Goal: Check status: Check status

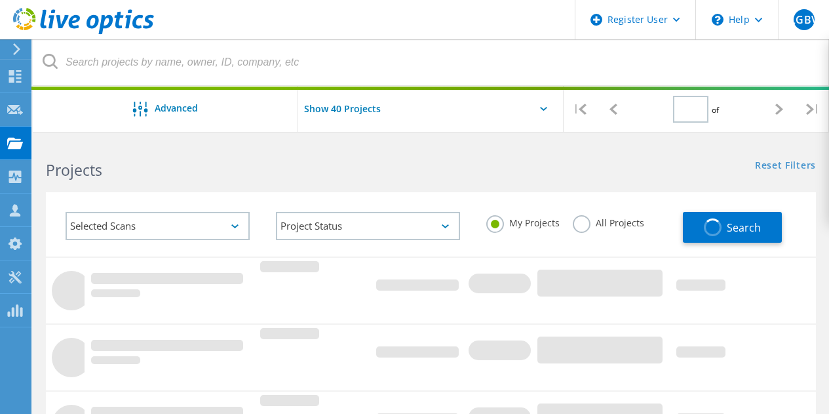
type input "1"
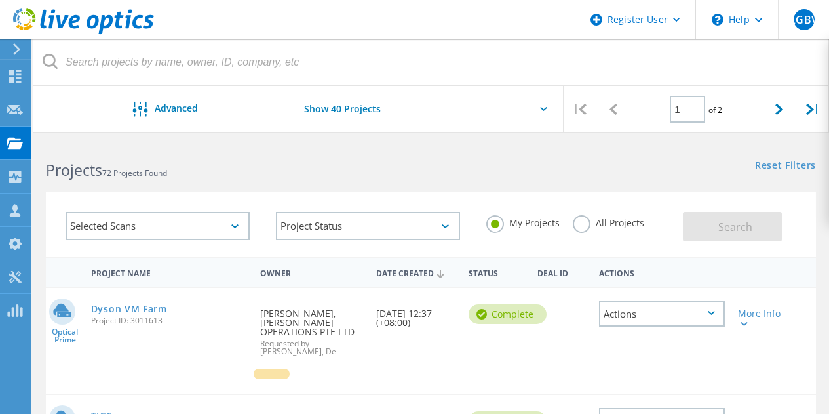
click at [585, 224] on label "All Projects" at bounding box center [608, 221] width 71 height 12
click at [0, 0] on input "All Projects" at bounding box center [0, 0] width 0 height 0
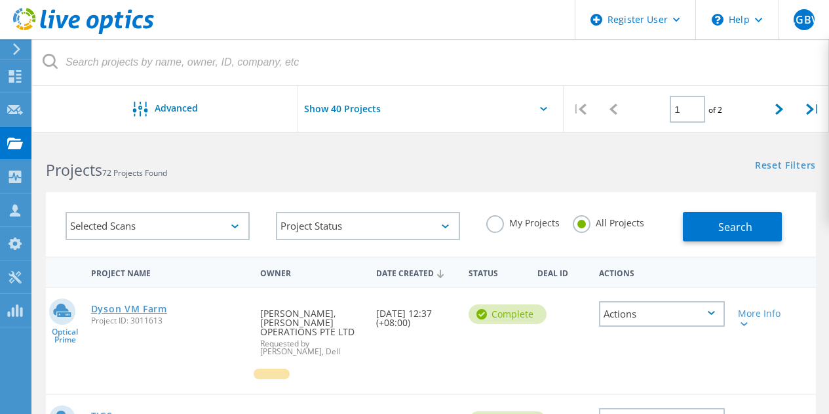
click at [99, 311] on link "Dyson VM Farm" at bounding box center [129, 308] width 76 height 9
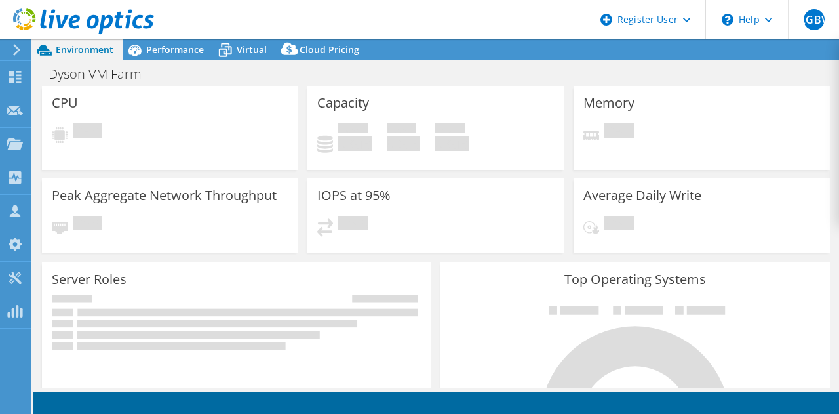
select select "[GEOGRAPHIC_DATA]"
select select "USD"
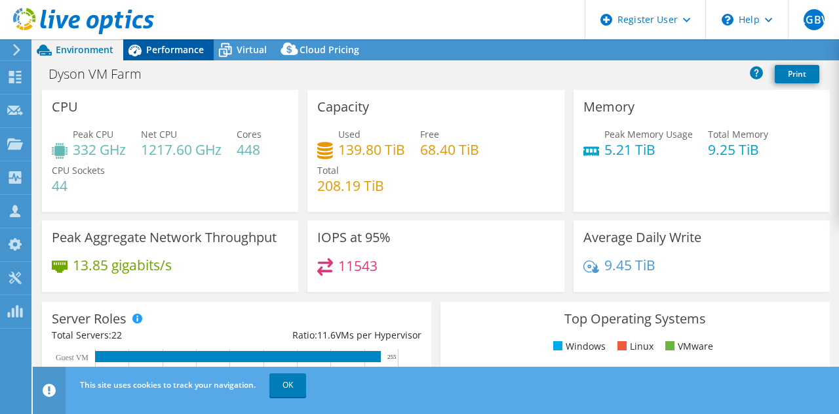
click at [159, 44] on span "Performance" at bounding box center [175, 49] width 58 height 12
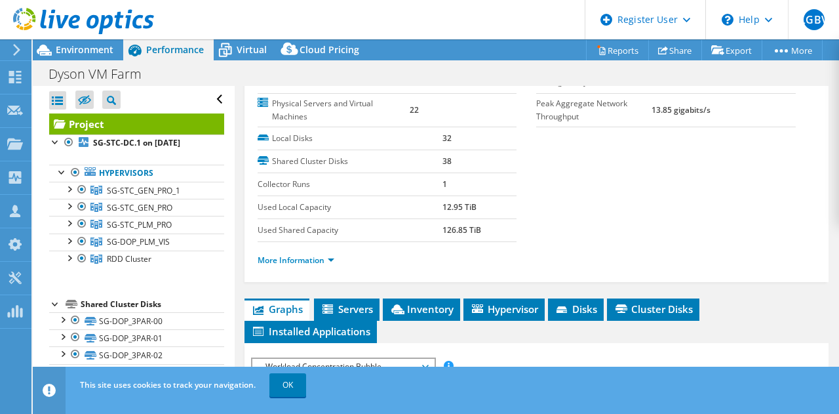
scroll to position [167, 0]
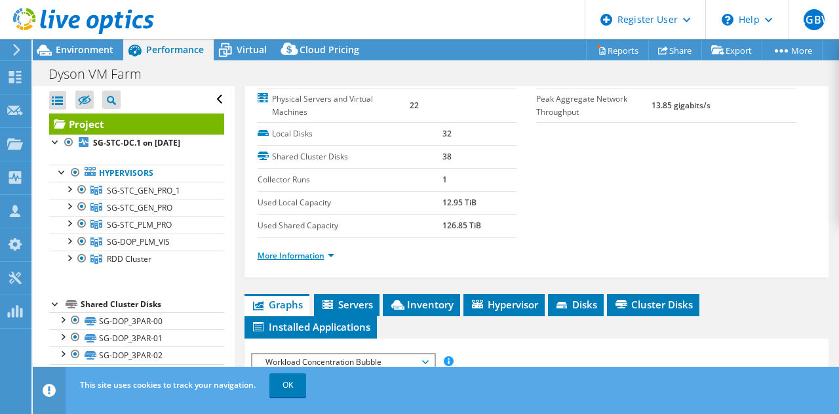
click at [328, 257] on link "More Information" at bounding box center [296, 255] width 77 height 11
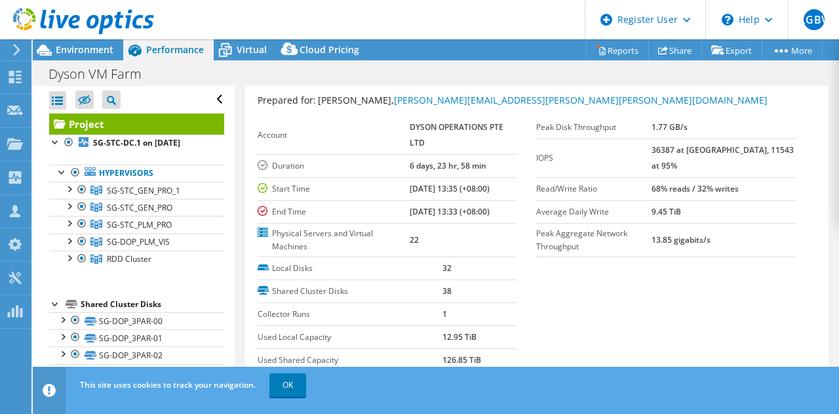
scroll to position [0, 0]
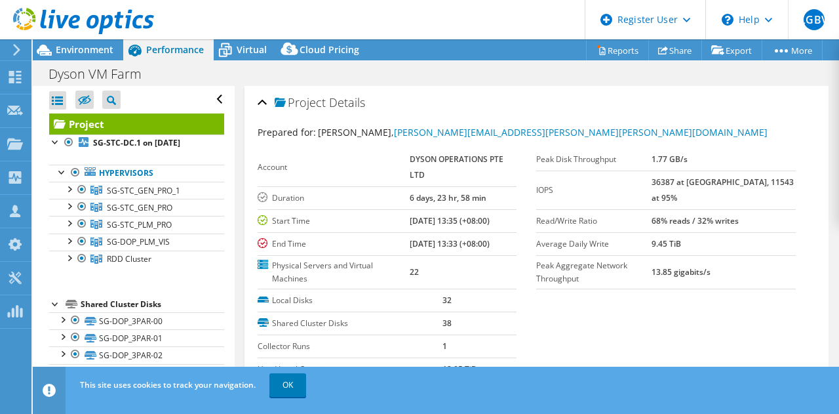
click at [356, 106] on span "Details" at bounding box center [347, 102] width 36 height 16
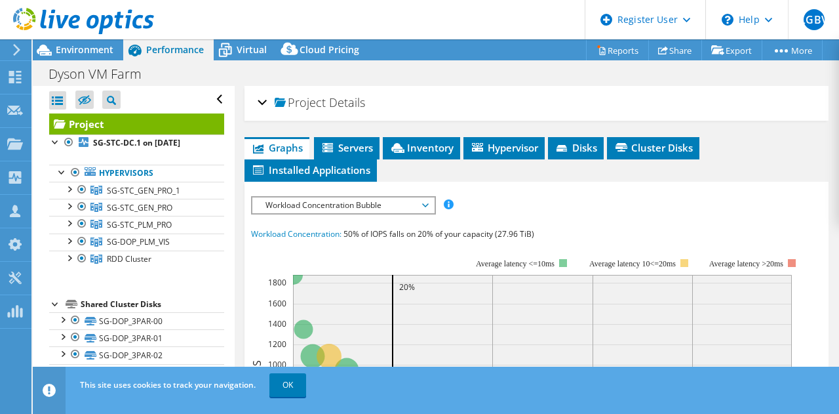
click at [356, 106] on span "Details" at bounding box center [347, 102] width 36 height 16
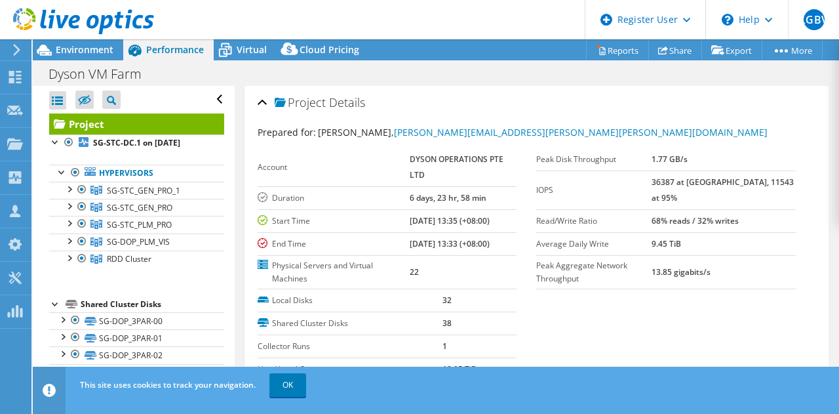
click at [830, 137] on article "Project Details Prepared for: [PERSON_NAME], [PERSON_NAME][EMAIL_ADDRESS][PERSO…" at bounding box center [537, 237] width 605 height 302
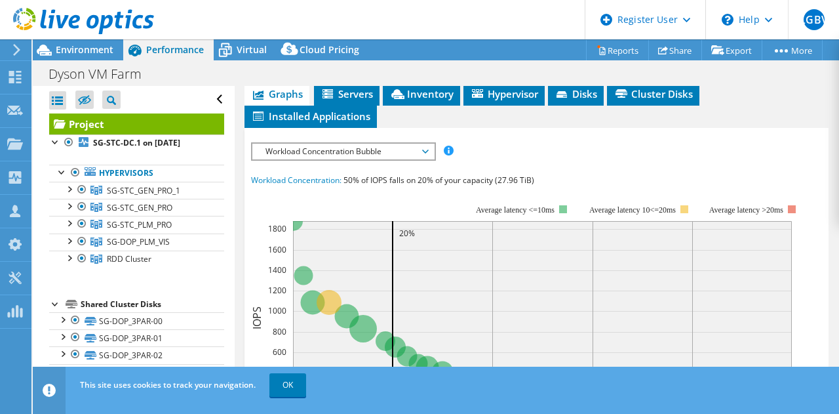
scroll to position [737, 0]
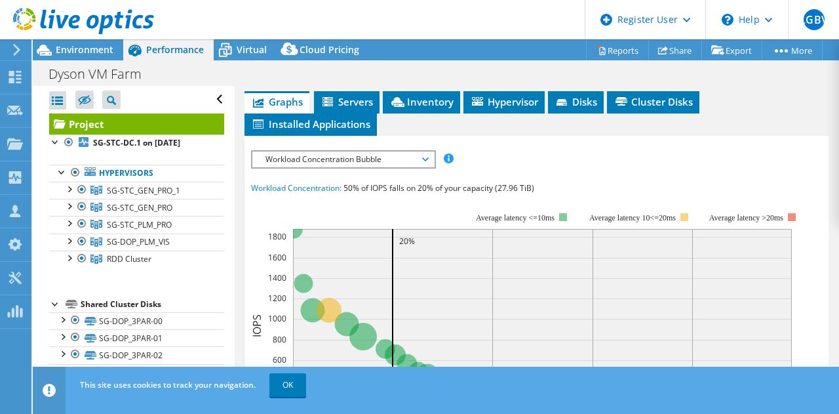
click at [422, 151] on span "Workload Concentration Bubble" at bounding box center [343, 159] width 169 height 16
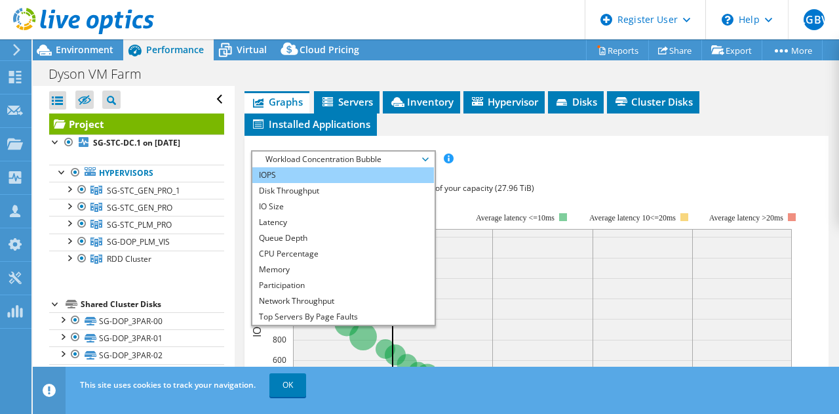
click at [347, 170] on li "IOPS" at bounding box center [343, 175] width 182 height 16
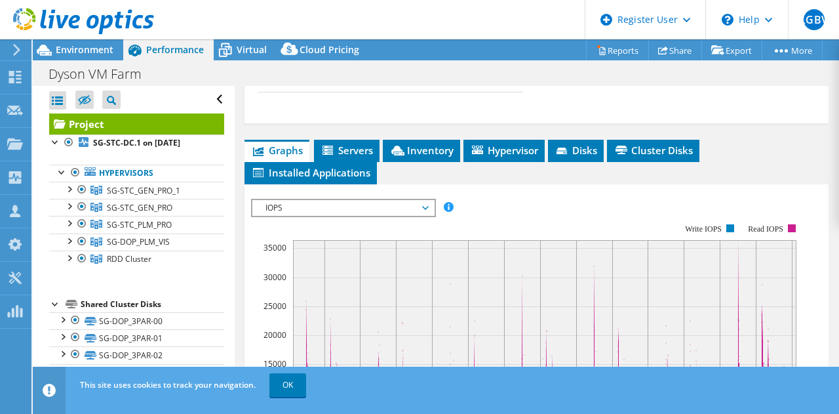
scroll to position [694, 0]
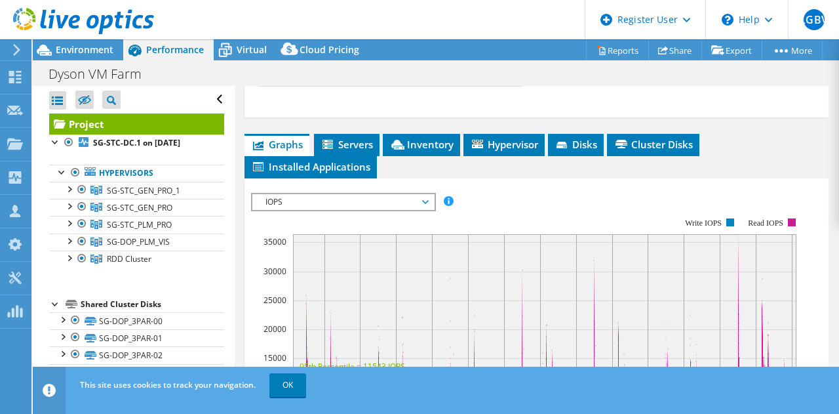
click at [425, 202] on span "IOPS" at bounding box center [343, 202] width 169 height 16
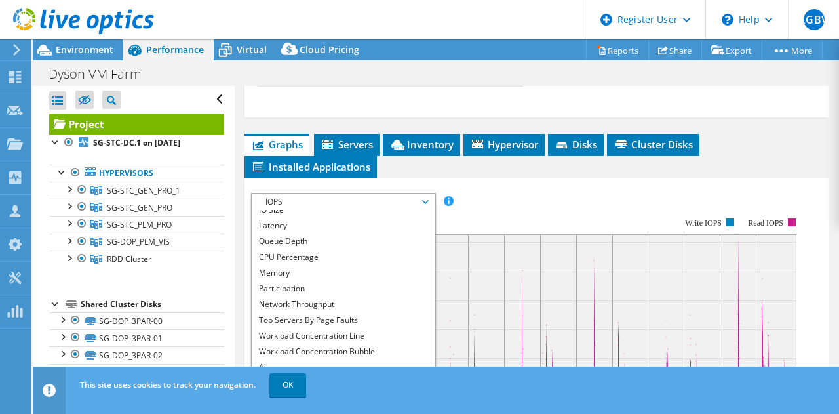
scroll to position [47, 0]
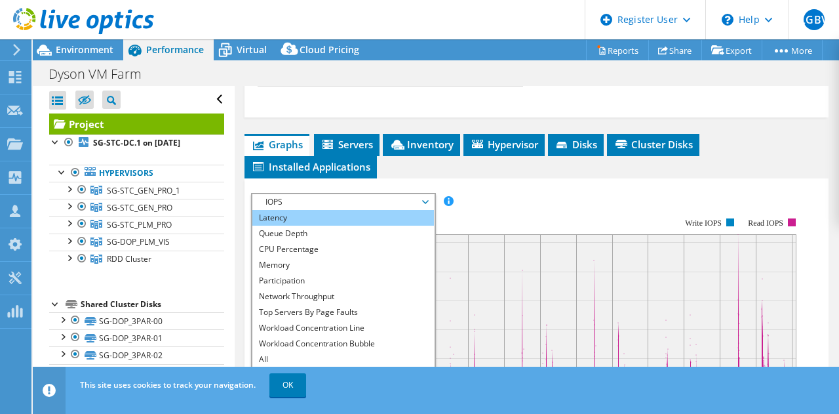
click at [338, 217] on li "Latency" at bounding box center [343, 218] width 182 height 16
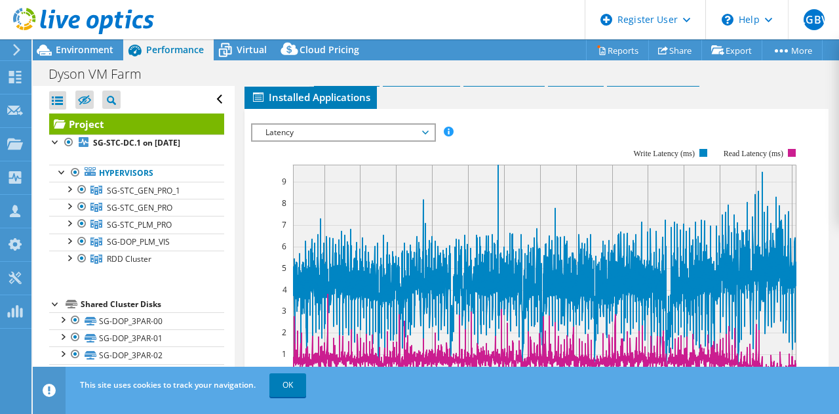
scroll to position [768, 0]
